Goal: Find specific page/section: Find specific page/section

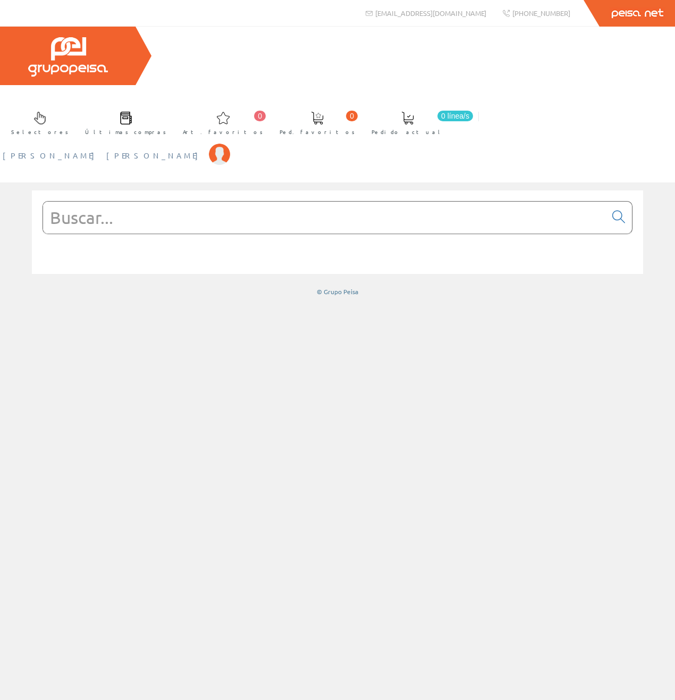
click at [204, 150] on span "[PERSON_NAME] [PERSON_NAME]" at bounding box center [103, 155] width 201 height 11
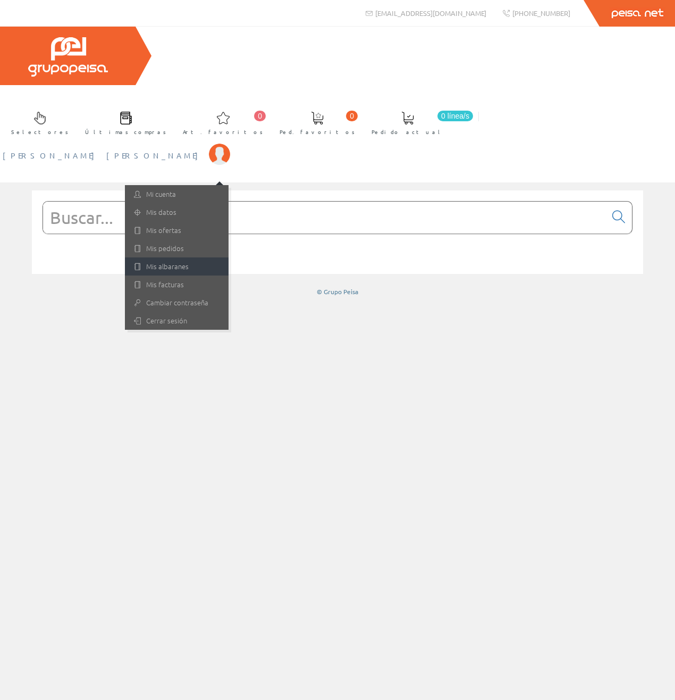
click at [229, 257] on link "Mis albaranes" at bounding box center [177, 266] width 104 height 18
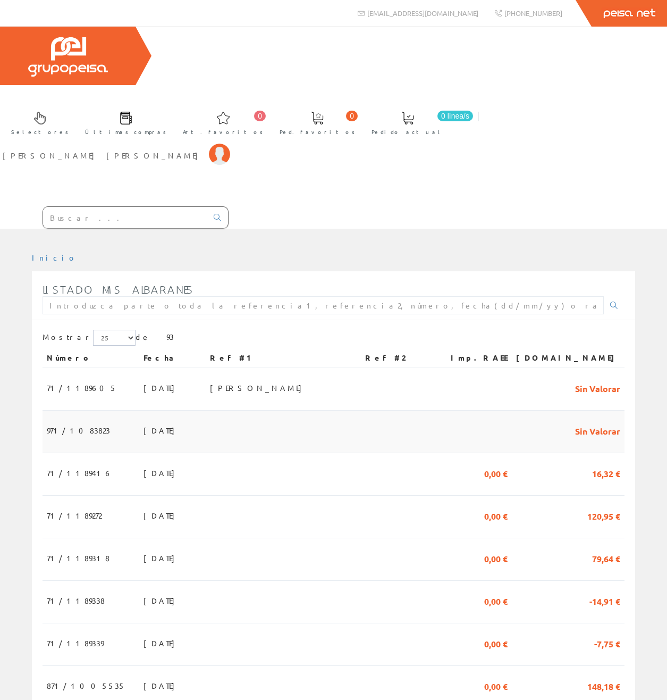
click at [281, 410] on td at bounding box center [283, 431] width 155 height 43
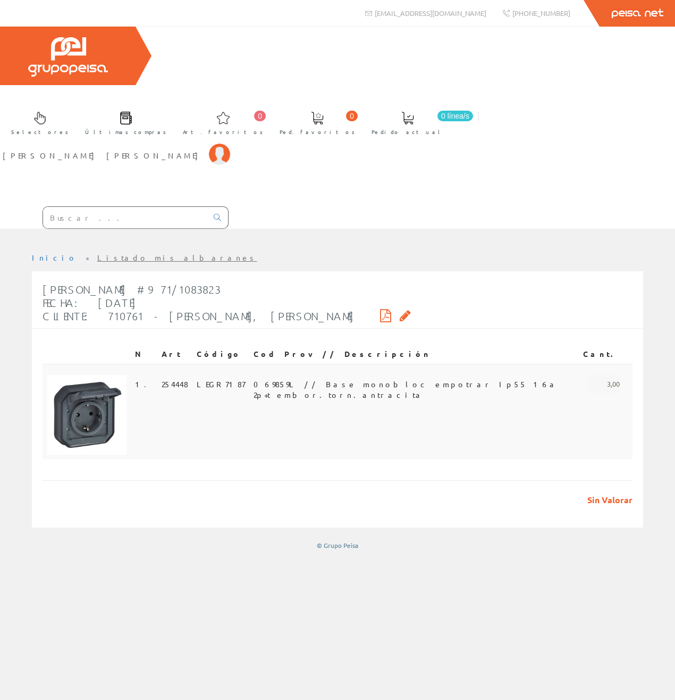
click at [356, 375] on span "069859L // Base monobloc empotrar Ip55 16a 2p+t embor.torn.antracita" at bounding box center [414, 384] width 321 height 18
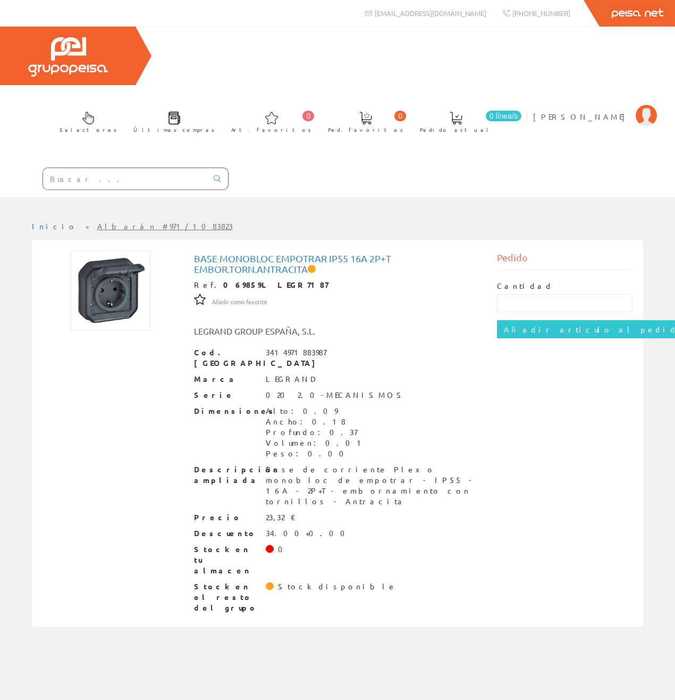
click at [371, 282] on div "Base monobloc empotrar Ip55 16a 2p+t embor.torn.antracita Ref. 069859L LEGR7187…" at bounding box center [337, 433] width 287 height 360
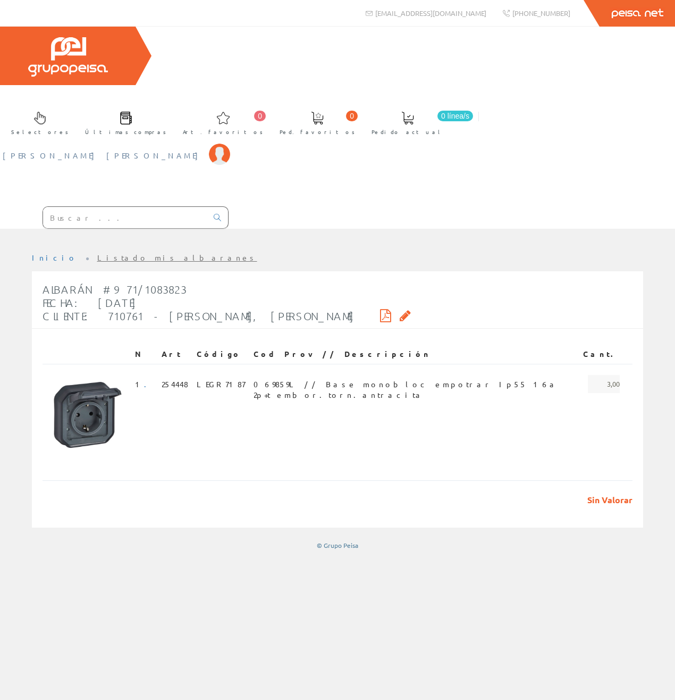
click at [204, 150] on span "[PERSON_NAME] [PERSON_NAME]" at bounding box center [103, 155] width 201 height 11
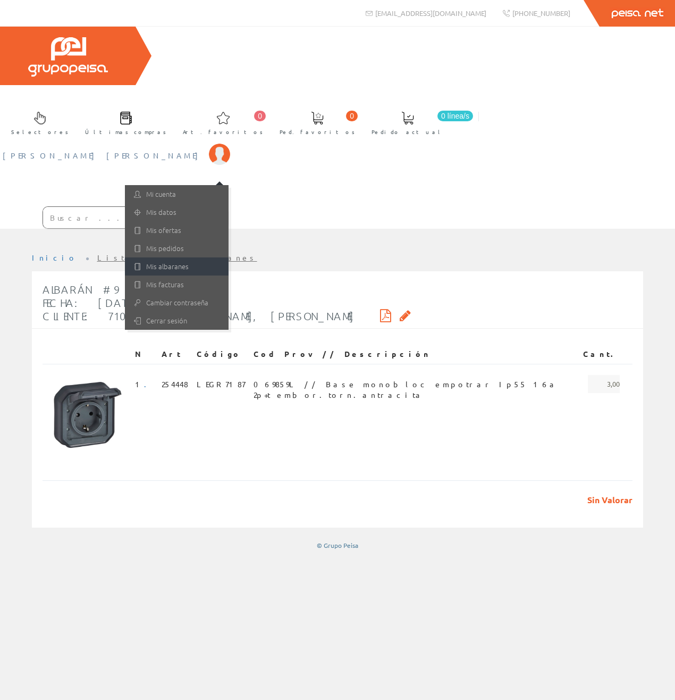
click at [229, 257] on link "Mis albaranes" at bounding box center [177, 266] width 104 height 18
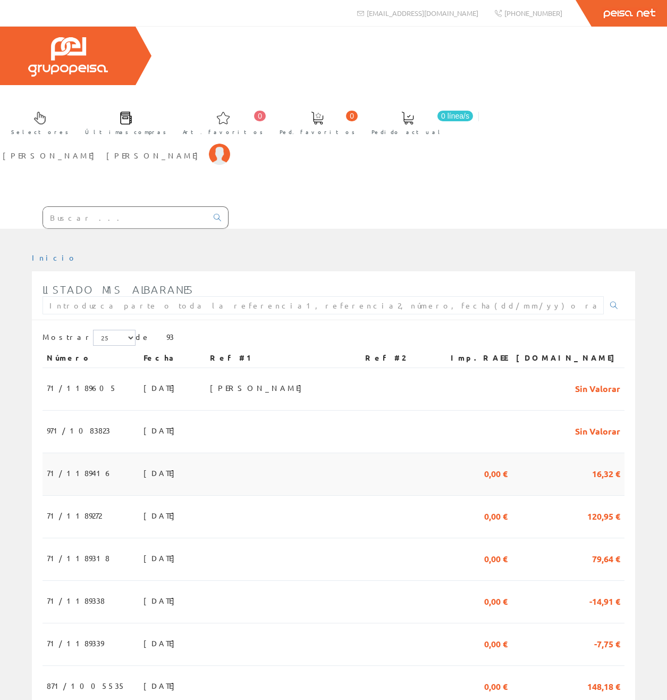
click at [548, 453] on td "16,32 €" at bounding box center [568, 474] width 113 height 43
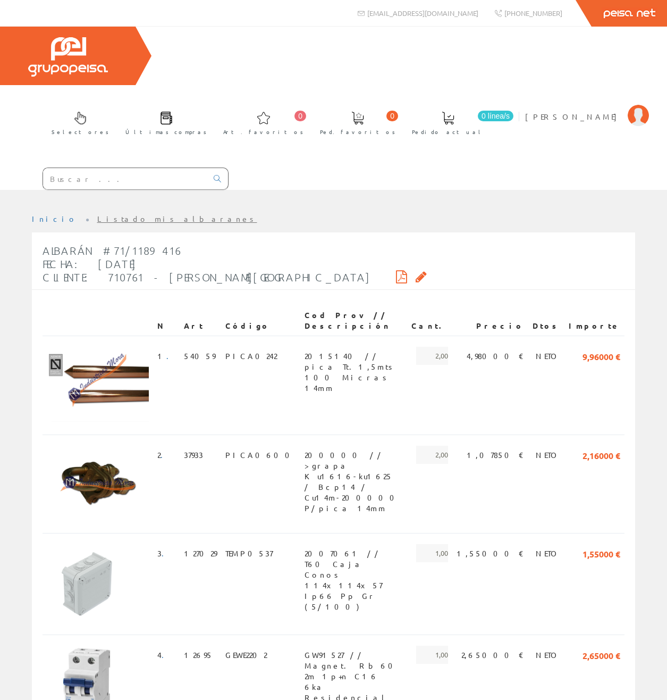
click at [174, 168] on input "text" at bounding box center [125, 178] width 164 height 21
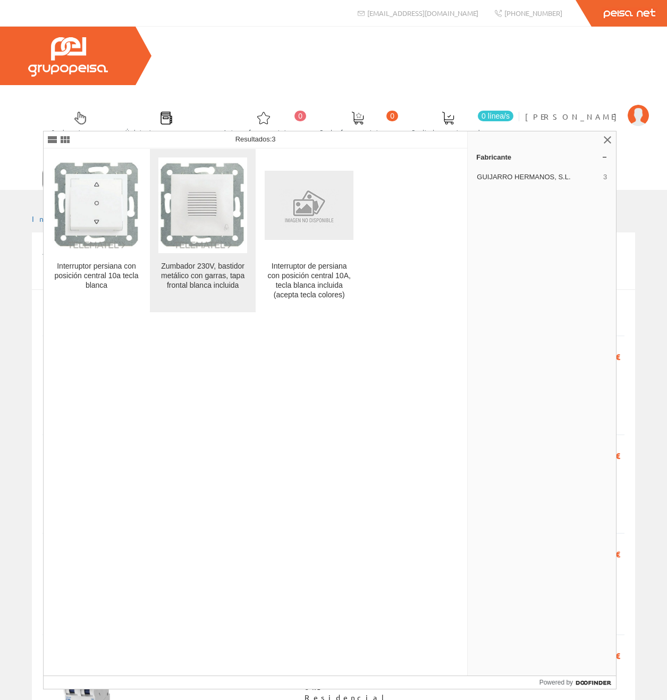
type input "90967"
click at [212, 228] on img at bounding box center [202, 205] width 89 height 89
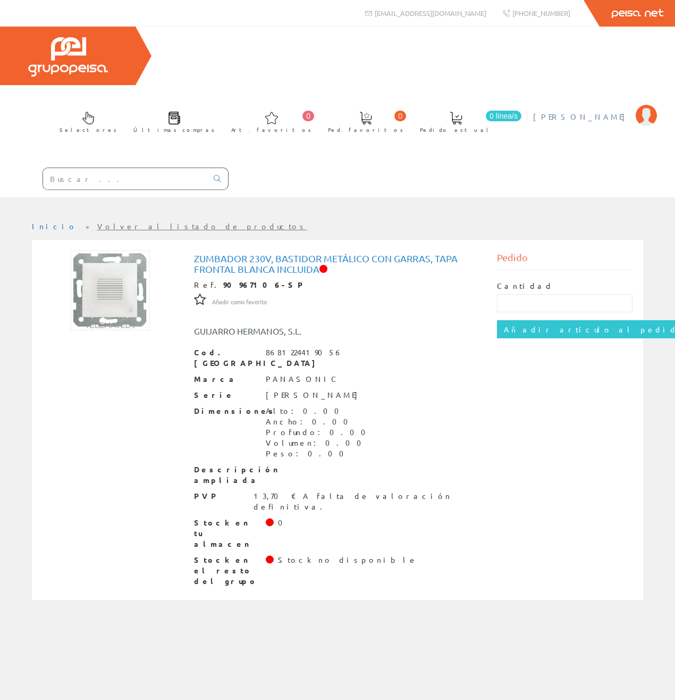
click at [582, 111] on span "[PERSON_NAME]" at bounding box center [581, 116] width 97 height 11
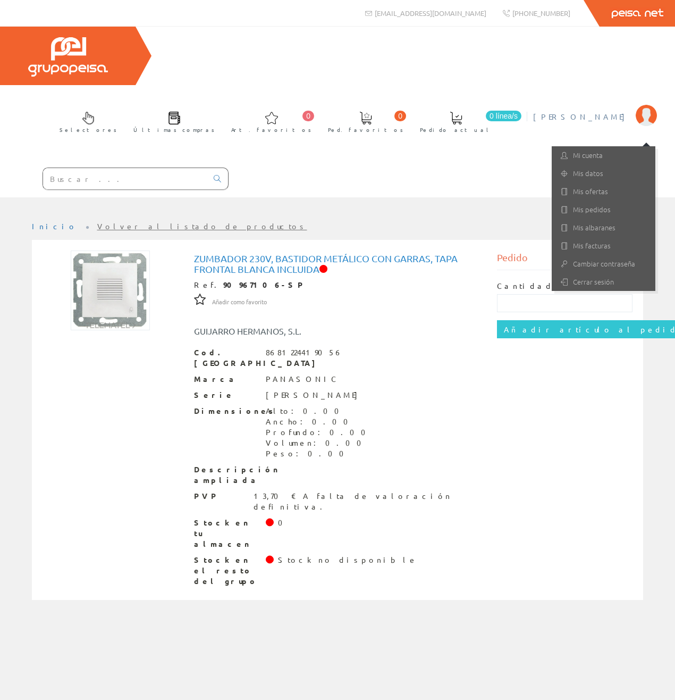
click at [146, 168] on input "text" at bounding box center [125, 178] width 164 height 21
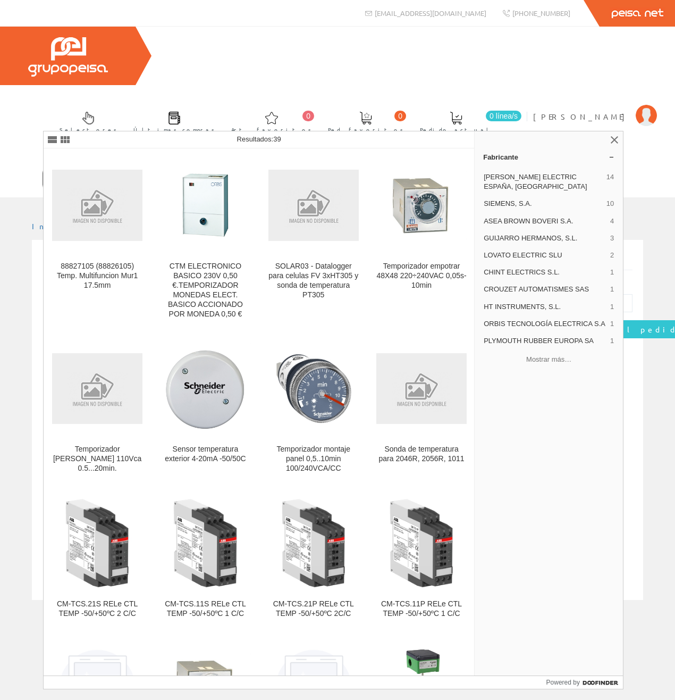
type input "TEMP05"
click at [611, 111] on span "[PERSON_NAME] [PERSON_NAME]" at bounding box center [581, 116] width 97 height 11
click at [618, 136] on link at bounding box center [614, 139] width 13 height 13
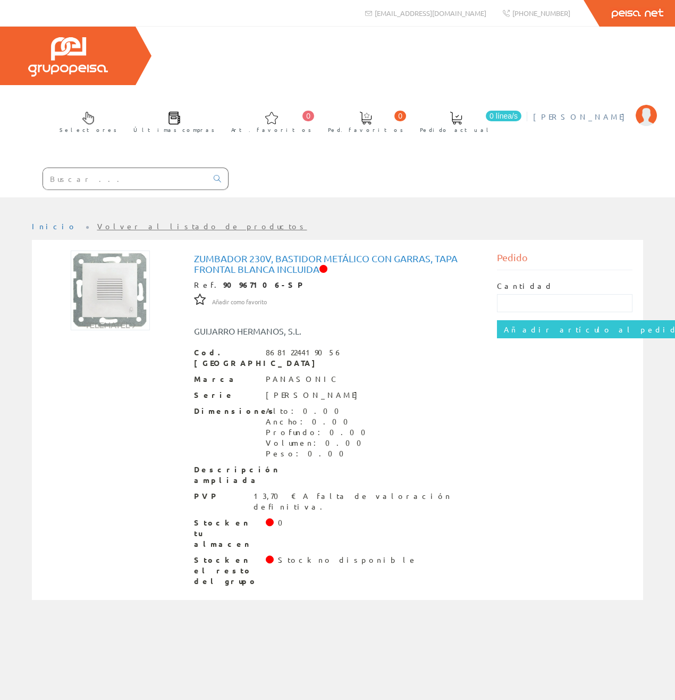
click at [612, 111] on span "[PERSON_NAME] [PERSON_NAME]" at bounding box center [581, 116] width 97 height 11
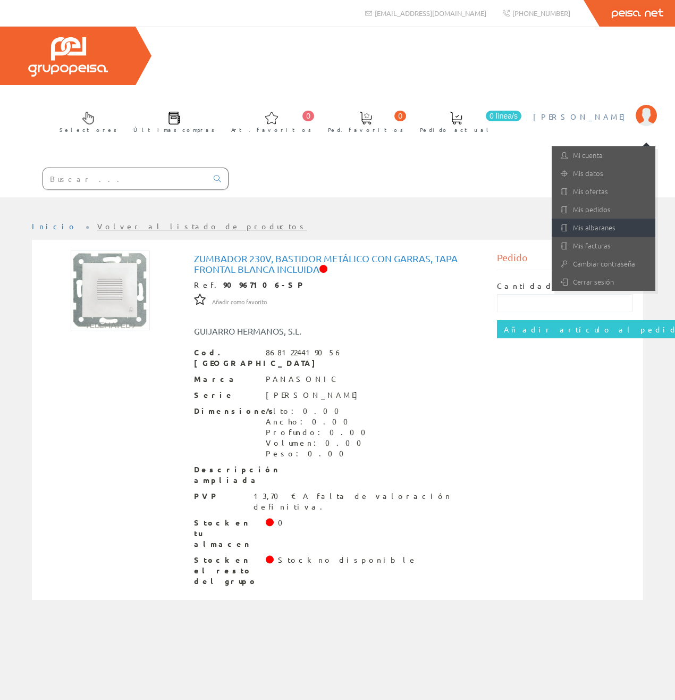
click at [608, 219] on link "Mis albaranes" at bounding box center [604, 228] width 104 height 18
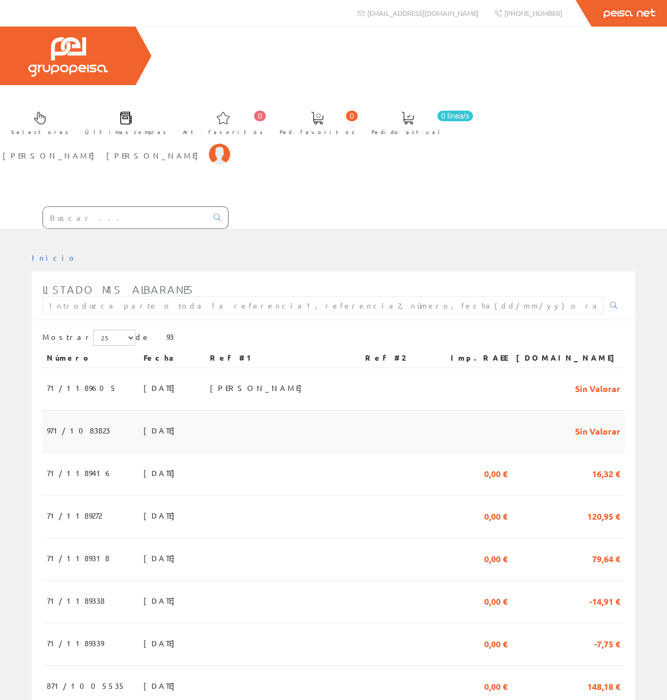
click at [589, 421] on span "Sin Valorar" at bounding box center [597, 430] width 45 height 18
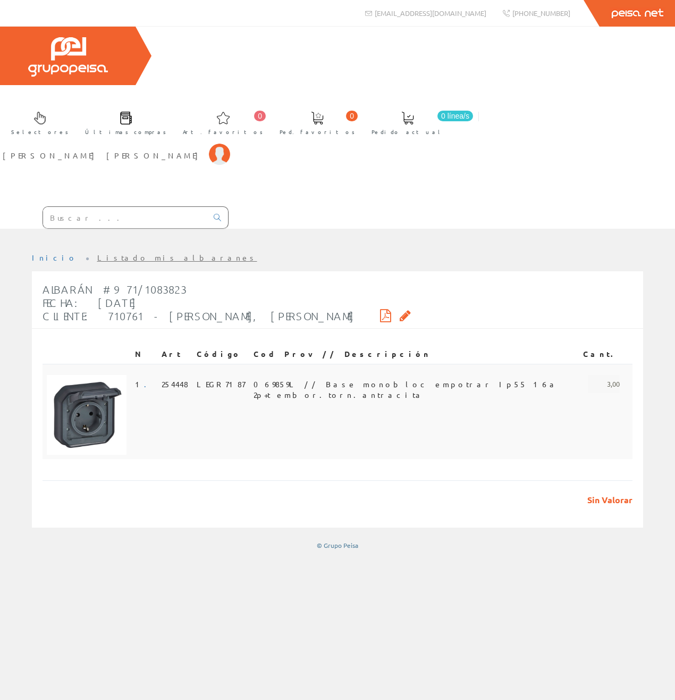
click at [478, 375] on span "069859L // Base monobloc empotrar Ip55 16a 2p+t embor.torn.antracita" at bounding box center [414, 384] width 321 height 18
